Goal: Task Accomplishment & Management: Manage account settings

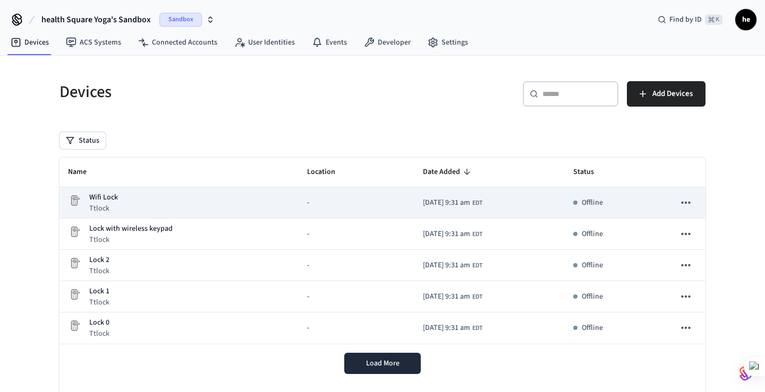
click at [326, 205] on div "-" at bounding box center [356, 203] width 99 height 11
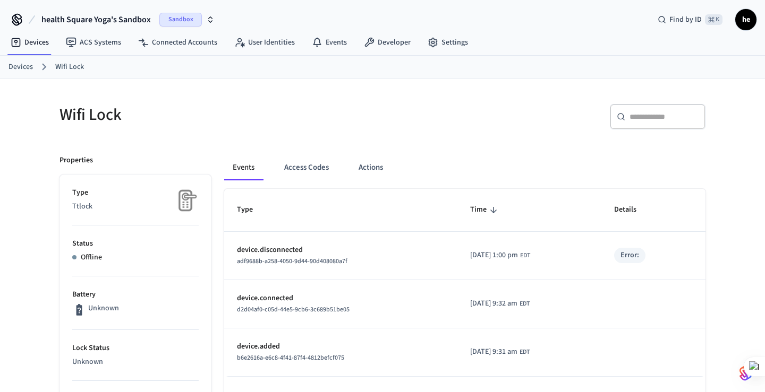
click at [96, 260] on p "Offline" at bounding box center [91, 257] width 21 height 11
click at [312, 172] on button "Access Codes" at bounding box center [307, 167] width 62 height 25
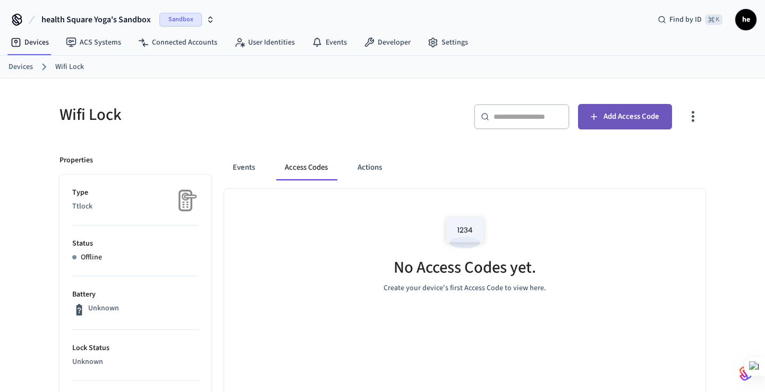
click at [615, 117] on span "Add Access Code" at bounding box center [631, 117] width 56 height 14
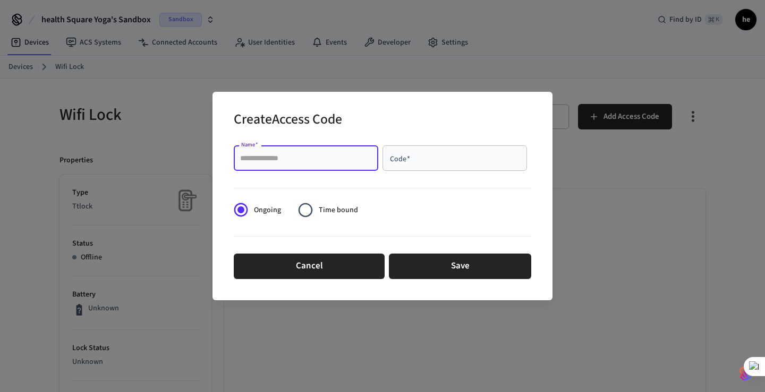
click at [315, 161] on input "Name   *" at bounding box center [306, 158] width 132 height 11
type input "****"
click at [423, 160] on input "Code   *" at bounding box center [455, 158] width 132 height 11
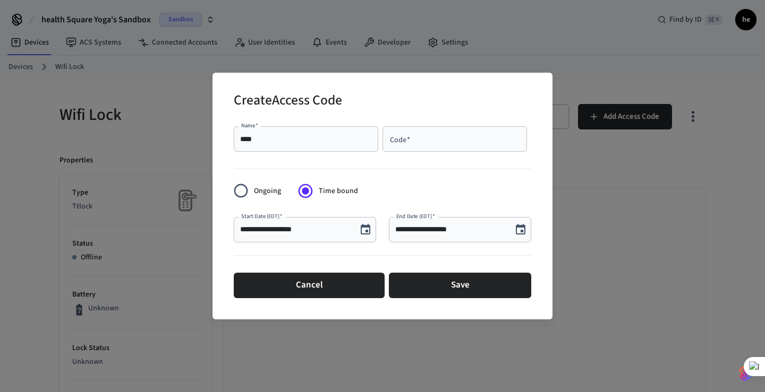
click at [365, 232] on icon "Choose date, selected date is Oct 14, 2025" at bounding box center [365, 230] width 13 height 13
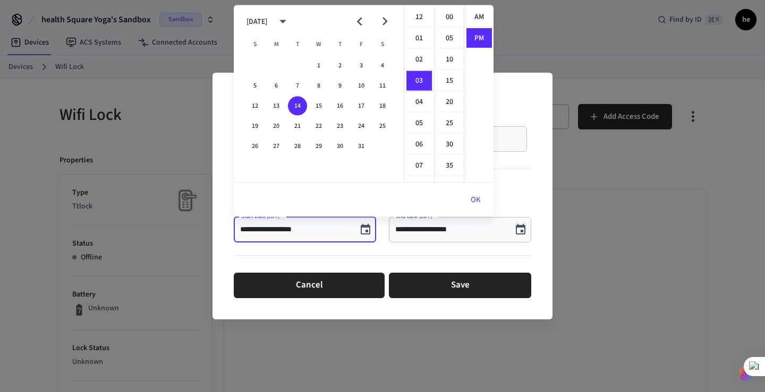
scroll to position [20, 0]
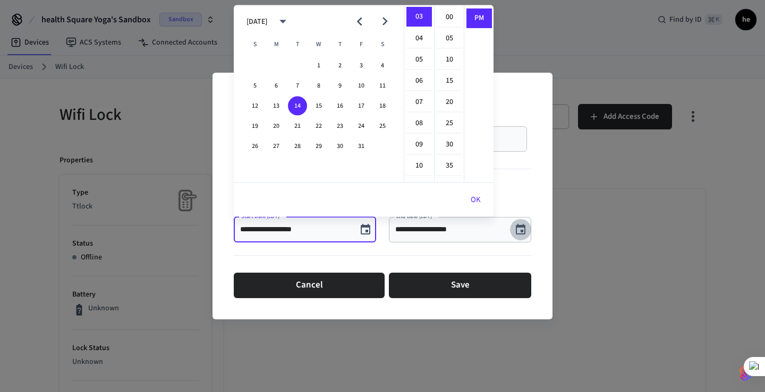
click at [518, 236] on button "Choose date, selected date is Oct 14, 2025" at bounding box center [520, 229] width 21 height 21
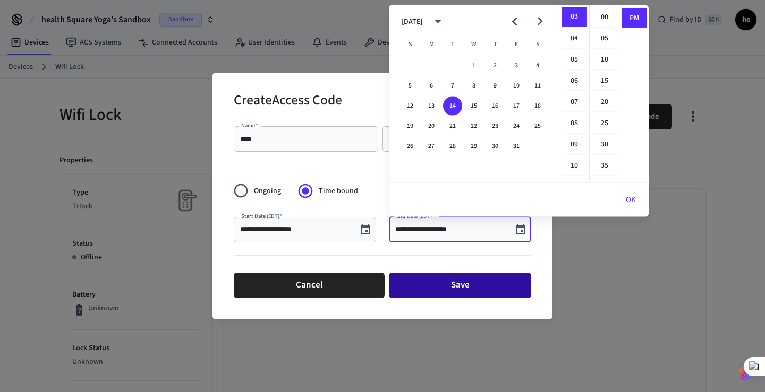
click at [454, 287] on button "Save" at bounding box center [460, 285] width 142 height 25
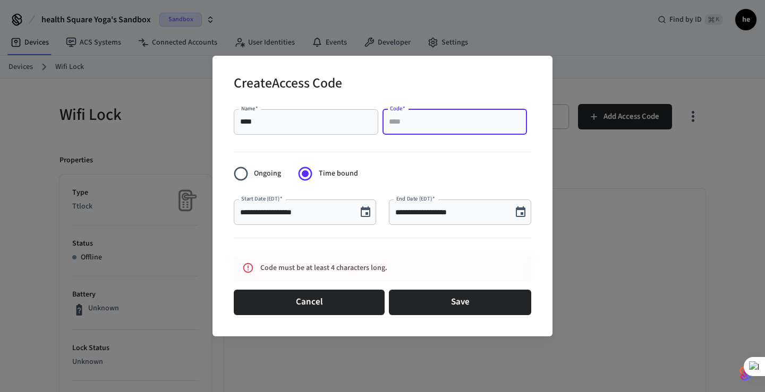
click at [407, 122] on input "Code   *" at bounding box center [455, 122] width 132 height 11
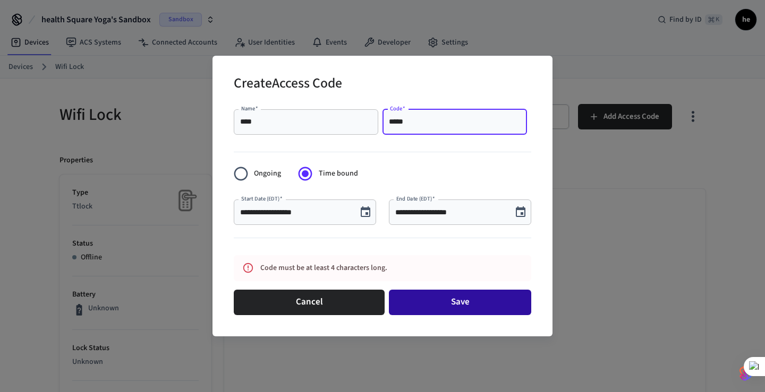
type input "*****"
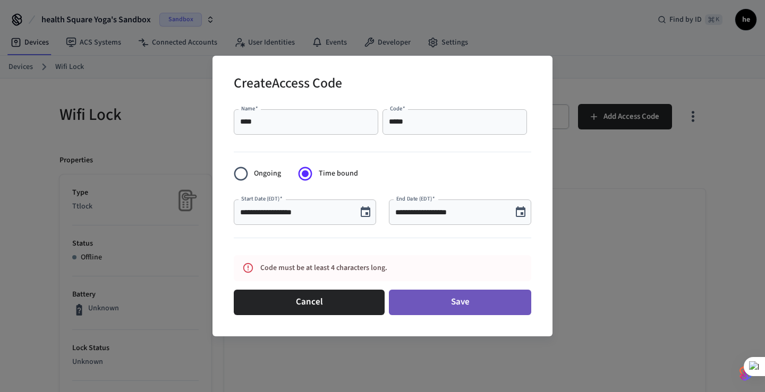
click at [453, 300] on button "Save" at bounding box center [460, 302] width 142 height 25
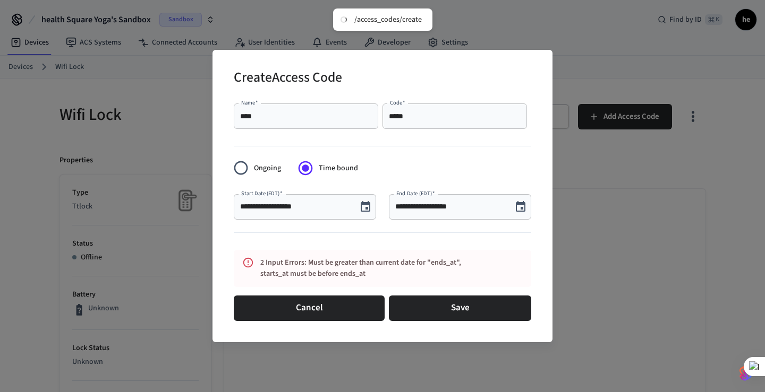
click at [519, 208] on icon "Choose date, selected date is Oct 14, 2025" at bounding box center [520, 207] width 13 height 13
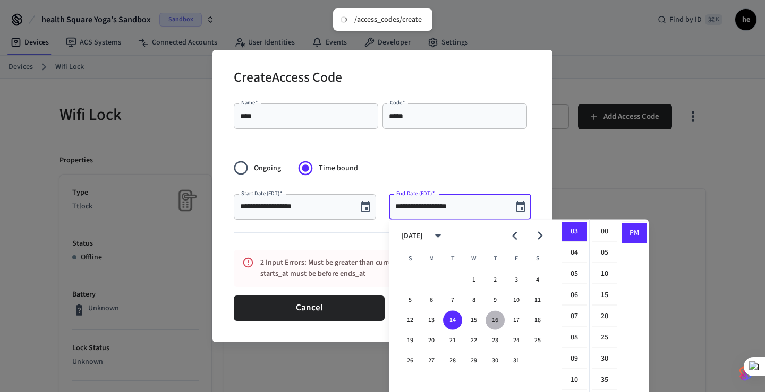
click at [497, 318] on button "16" at bounding box center [494, 320] width 19 height 19
click at [606, 315] on li "20" at bounding box center [603, 317] width 25 height 20
click at [576, 311] on li "07" at bounding box center [573, 317] width 25 height 20
type input "**********"
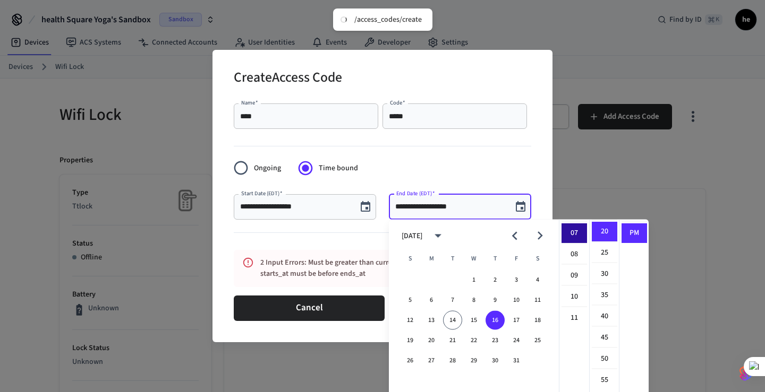
scroll to position [149, 0]
click at [657, 301] on div "**********" at bounding box center [382, 196] width 765 height 392
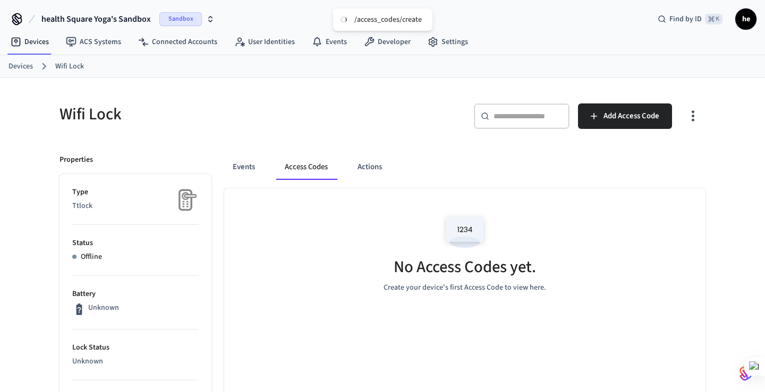
scroll to position [0, 0]
click at [34, 45] on link "Devices" at bounding box center [29, 42] width 55 height 19
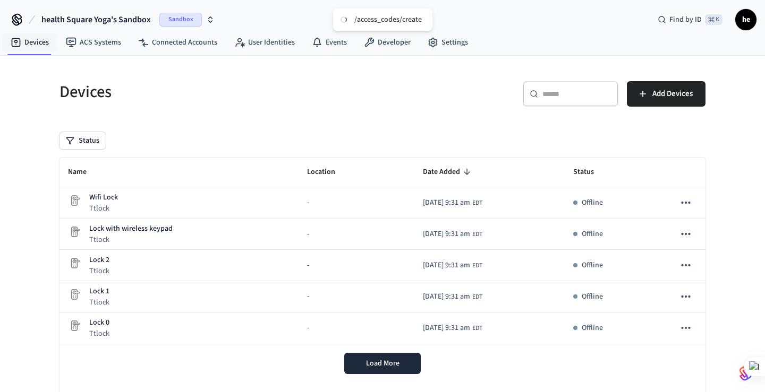
click at [29, 67] on div "Devices ​ ​ Add Devices Status Name Location Date Added Status Wifi Lock Ttlock…" at bounding box center [382, 258] width 765 height 405
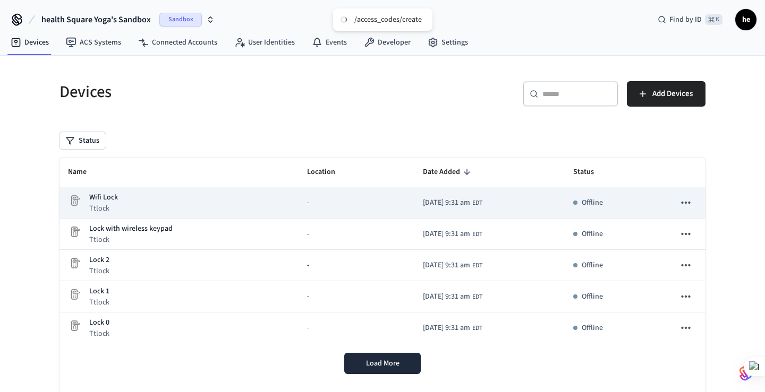
click at [687, 202] on icon "sticky table" at bounding box center [686, 203] width 14 height 14
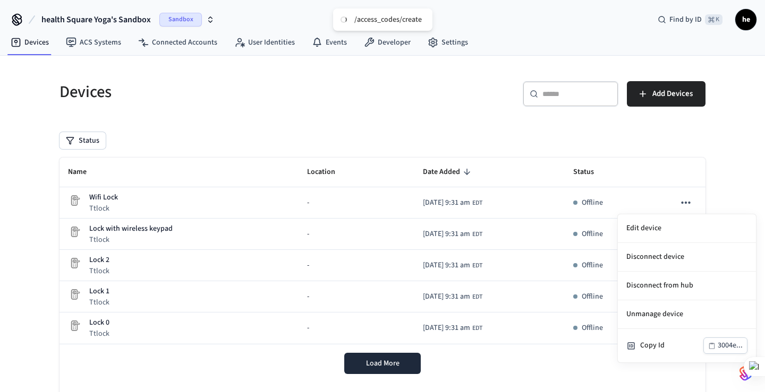
click at [589, 203] on div at bounding box center [382, 196] width 765 height 392
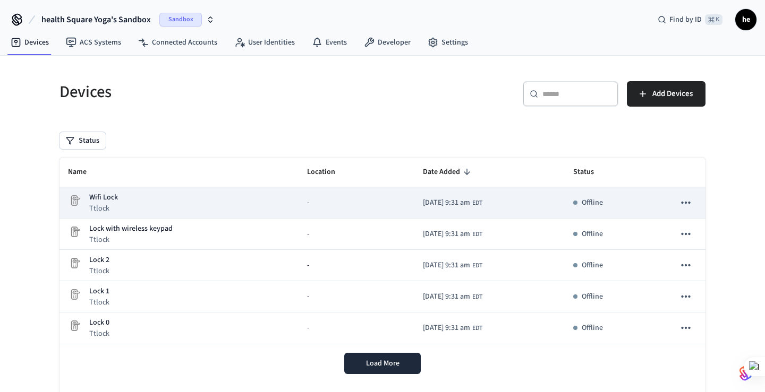
click at [548, 204] on td "2025/10/14 at 9:31 am EDT" at bounding box center [489, 202] width 150 height 31
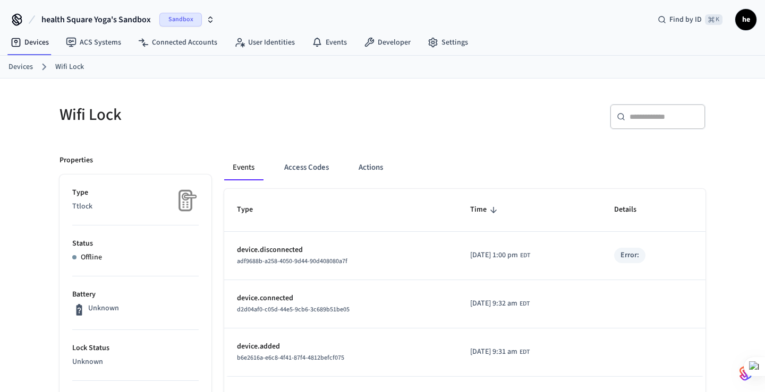
click at [22, 67] on link "Devices" at bounding box center [20, 67] width 24 height 11
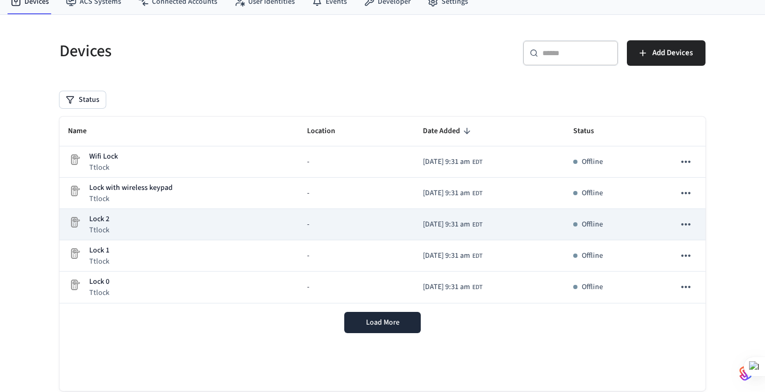
scroll to position [47, 0]
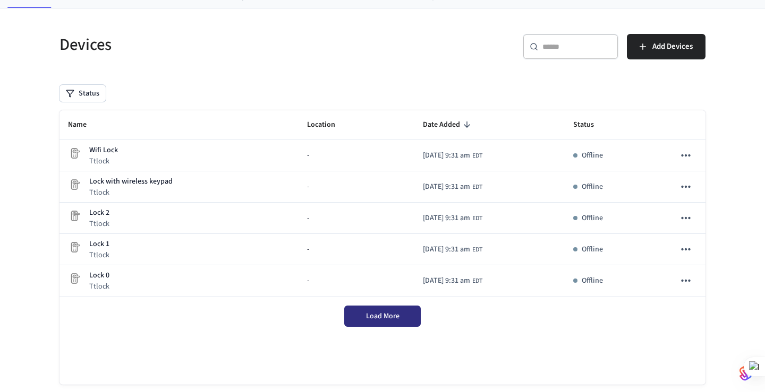
click at [378, 321] on span "Load More" at bounding box center [382, 316] width 33 height 11
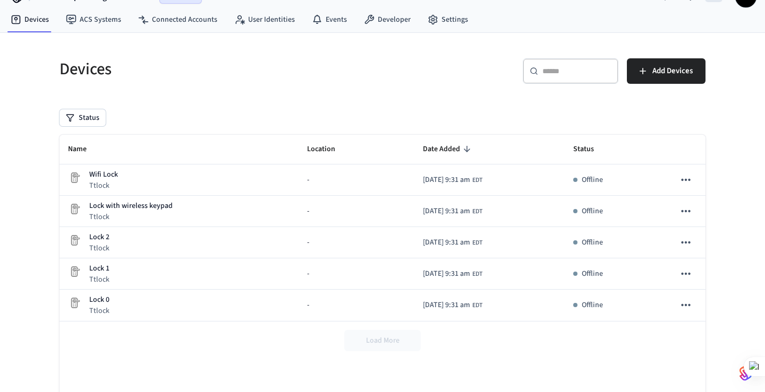
scroll to position [22, 0]
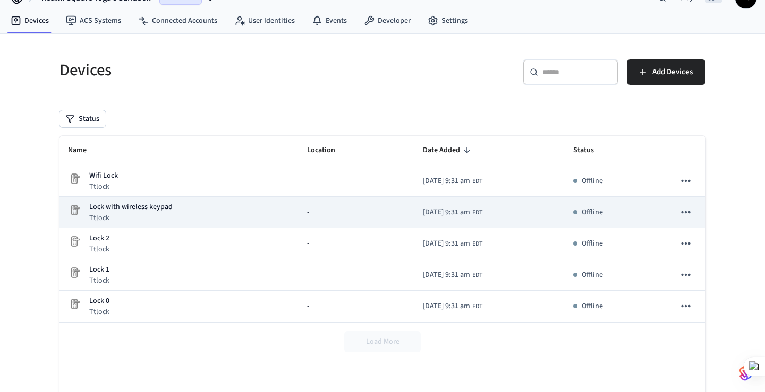
click at [310, 211] on div "-" at bounding box center [356, 212] width 99 height 11
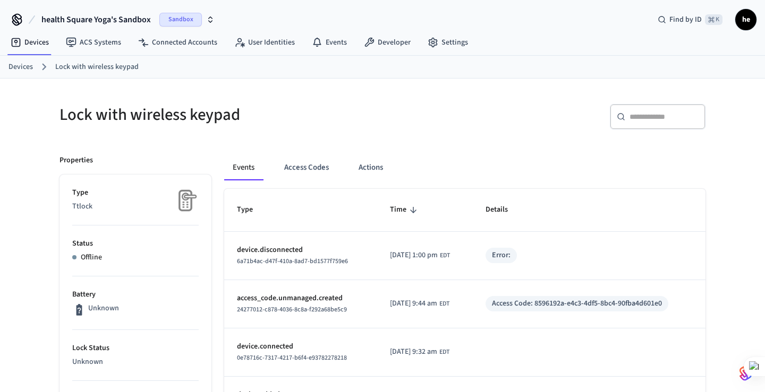
click at [23, 67] on link "Devices" at bounding box center [20, 67] width 24 height 11
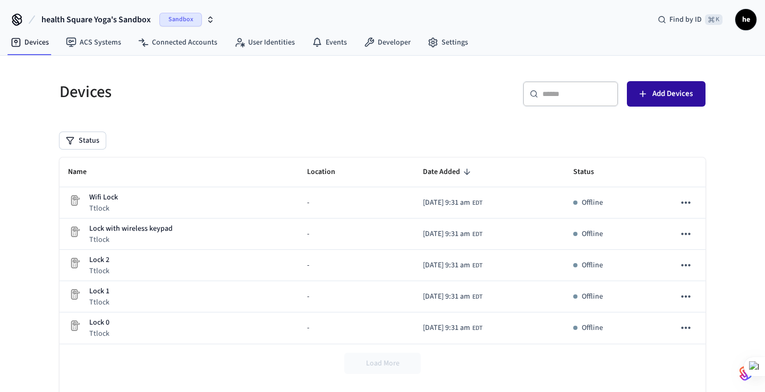
click at [676, 98] on span "Add Devices" at bounding box center [672, 94] width 40 height 14
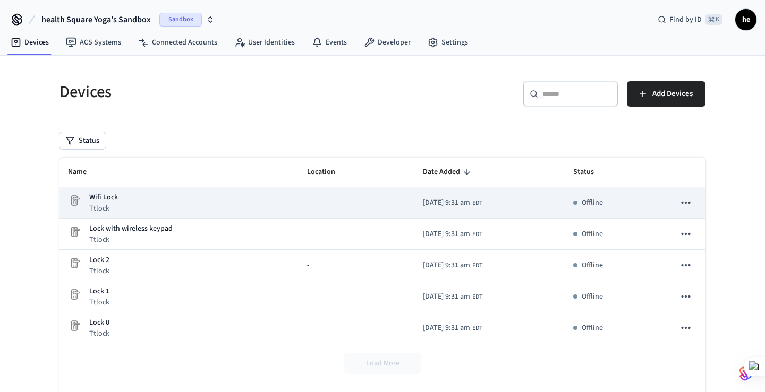
click at [339, 191] on td "-" at bounding box center [356, 202] width 116 height 31
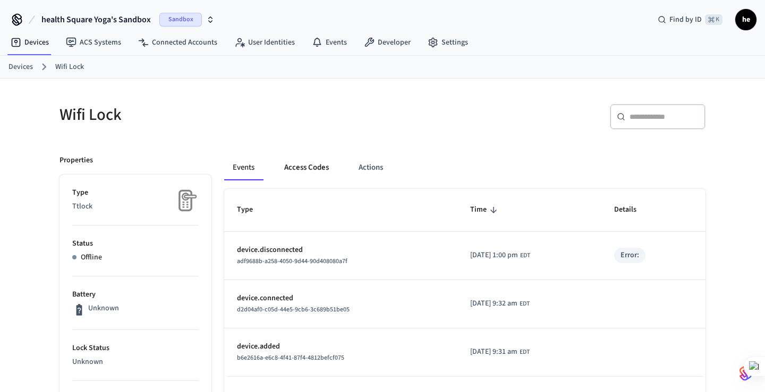
click at [320, 166] on button "Access Codes" at bounding box center [307, 167] width 62 height 25
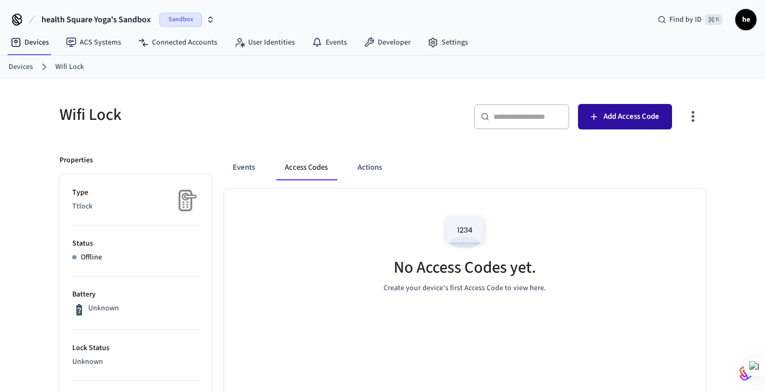
click at [628, 114] on span "Add Access Code" at bounding box center [631, 117] width 56 height 14
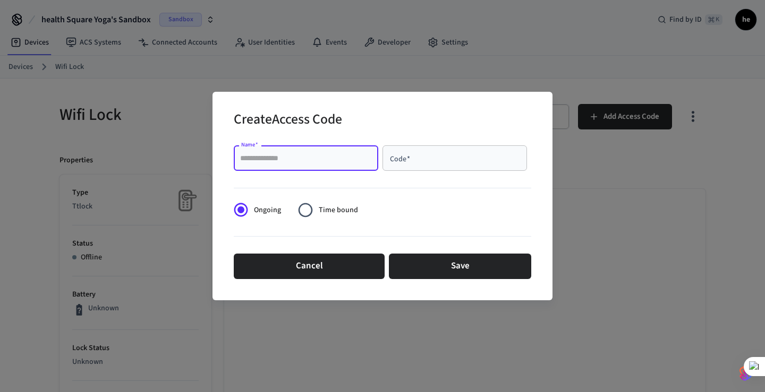
click at [322, 158] on input "Name   *" at bounding box center [306, 158] width 132 height 11
type input "****"
click at [408, 164] on div "Code   *" at bounding box center [454, 157] width 144 height 25
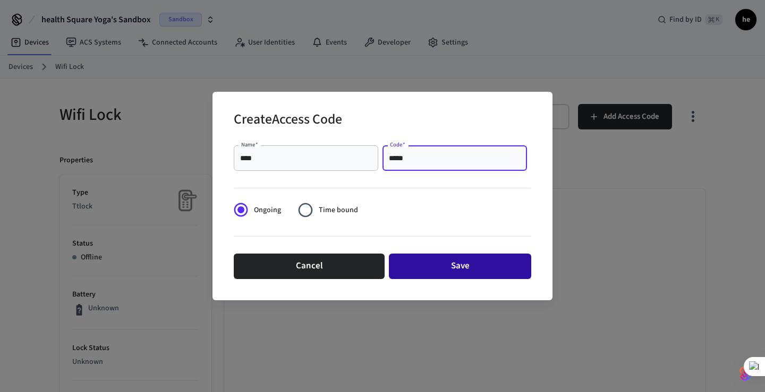
type input "*****"
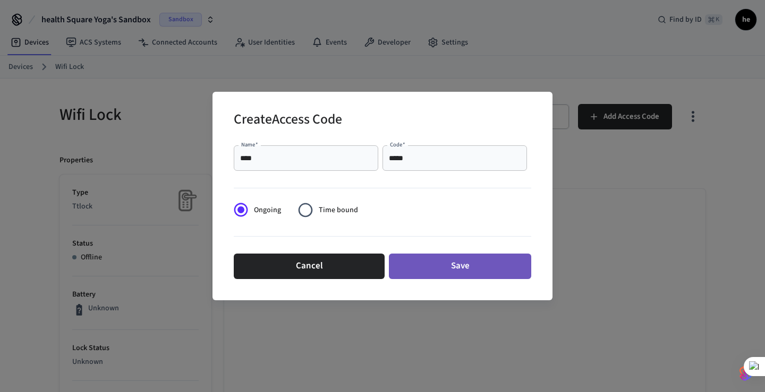
click at [430, 262] on button "Save" at bounding box center [460, 266] width 142 height 25
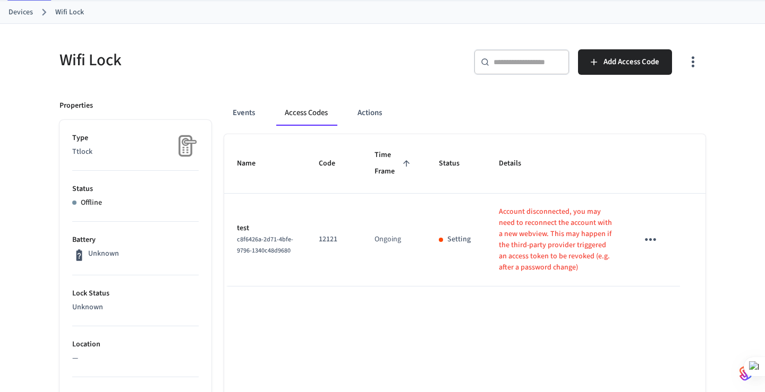
scroll to position [56, 0]
click at [450, 235] on p "Setting" at bounding box center [458, 238] width 23 height 11
click at [650, 237] on icon "sticky table" at bounding box center [650, 238] width 16 height 16
click at [670, 266] on li "Edit" at bounding box center [675, 269] width 50 height 29
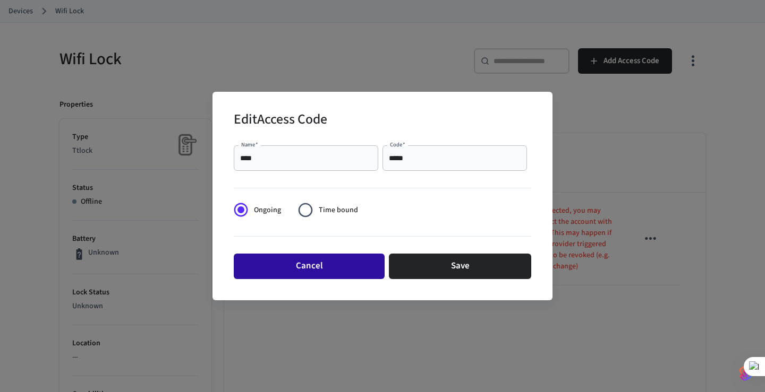
click at [327, 264] on button "Cancel" at bounding box center [309, 266] width 151 height 25
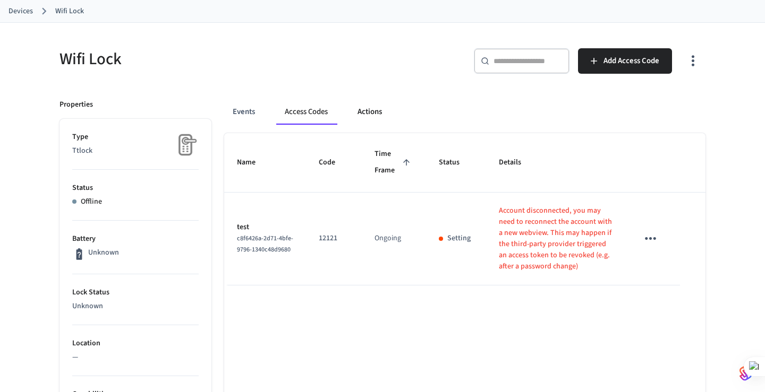
click at [375, 113] on button "Actions" at bounding box center [369, 111] width 41 height 25
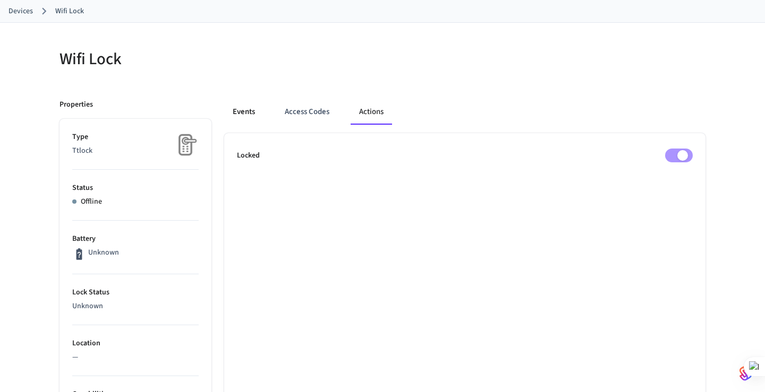
click at [250, 111] on button "Events" at bounding box center [243, 111] width 39 height 25
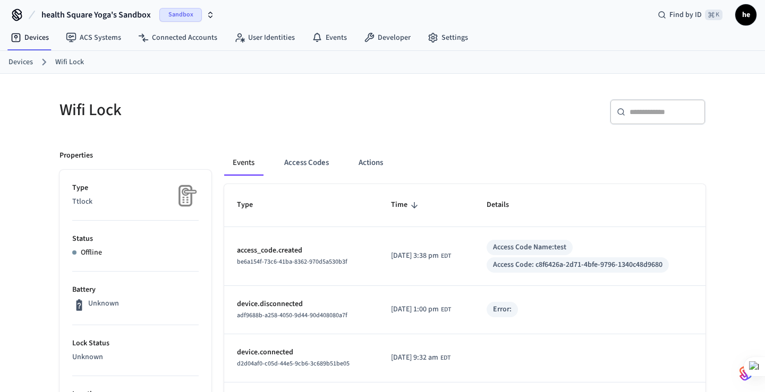
scroll to position [0, 0]
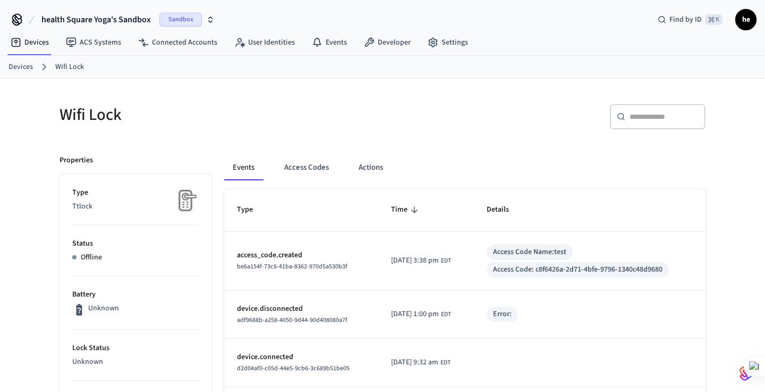
click at [22, 66] on link "Devices" at bounding box center [20, 67] width 24 height 11
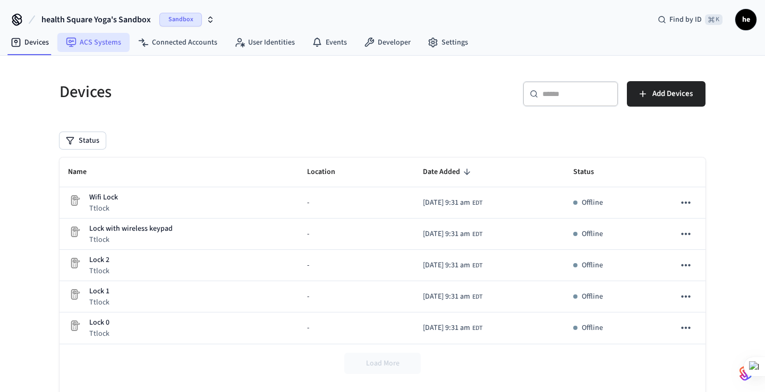
click at [93, 40] on link "ACS Systems" at bounding box center [93, 42] width 72 height 19
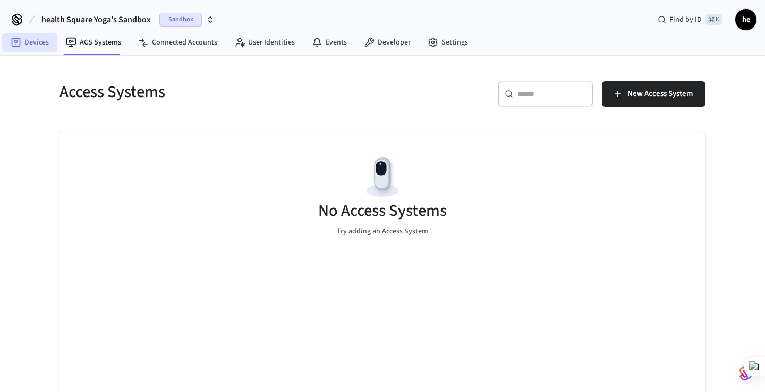
click at [32, 42] on link "Devices" at bounding box center [29, 42] width 55 height 19
